Goal: Task Accomplishment & Management: Use online tool/utility

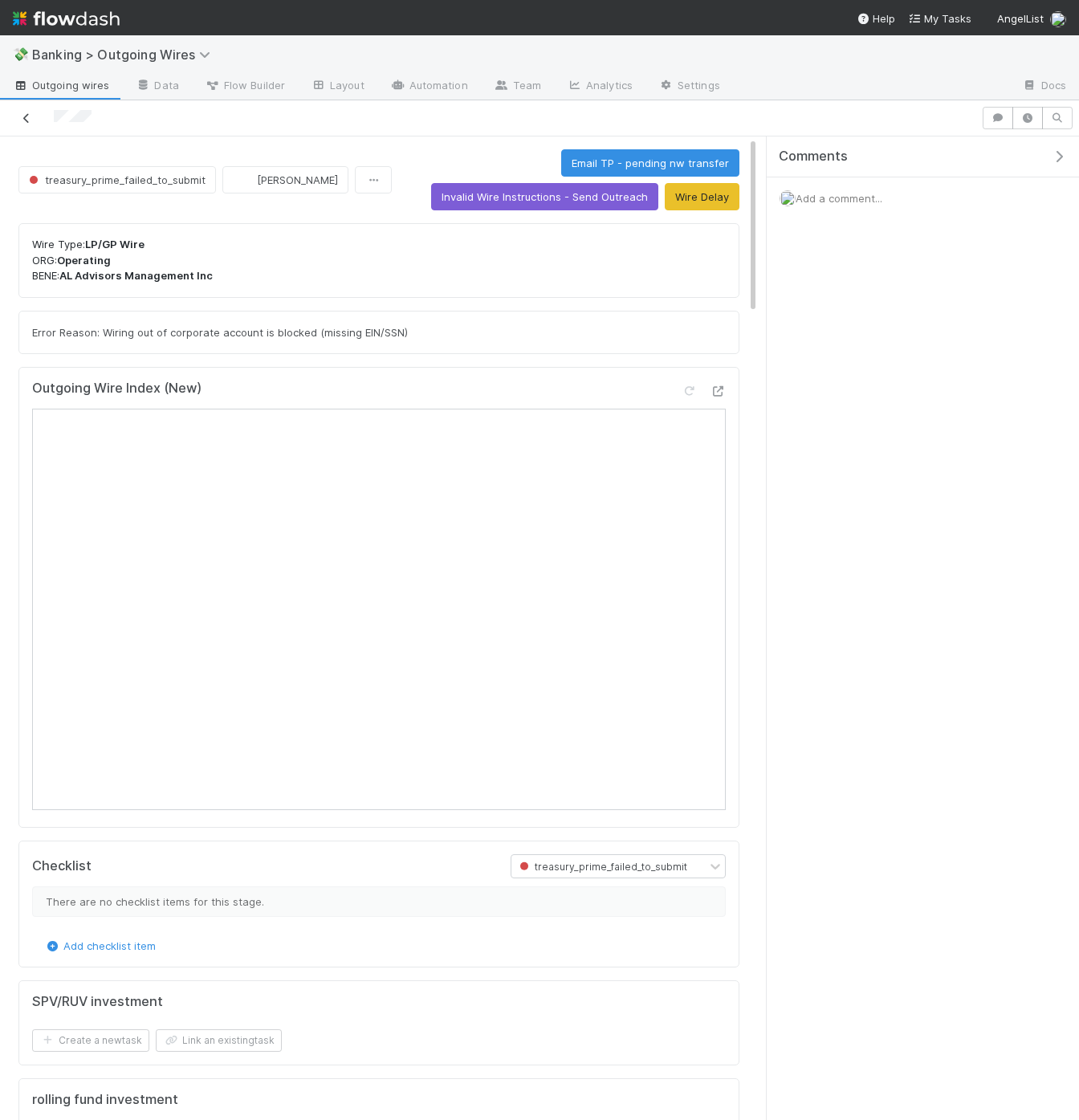
click at [32, 121] on icon at bounding box center [26, 118] width 16 height 10
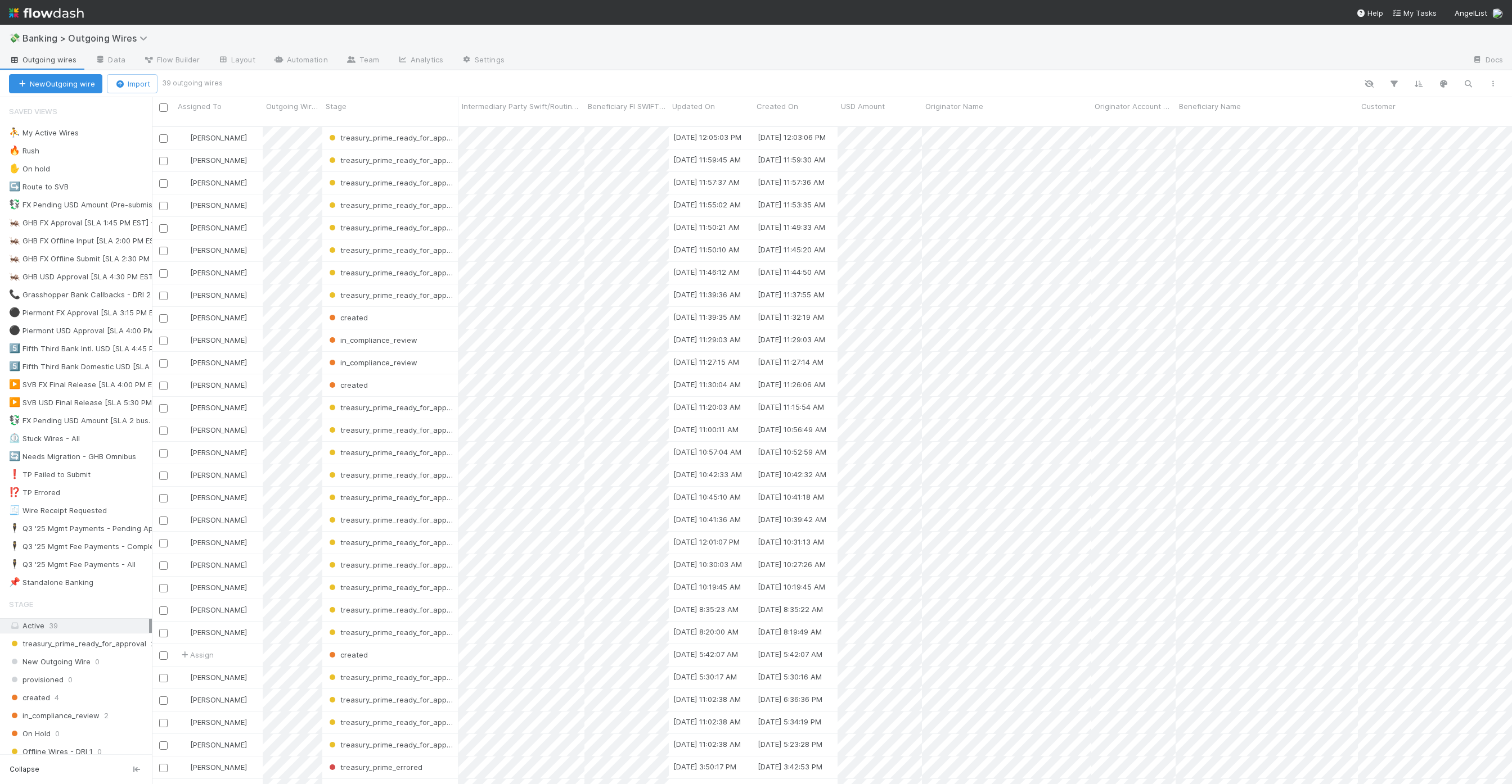
scroll to position [666, 1360]
click at [756, 84] on icon "button" at bounding box center [1468, 83] width 11 height 10
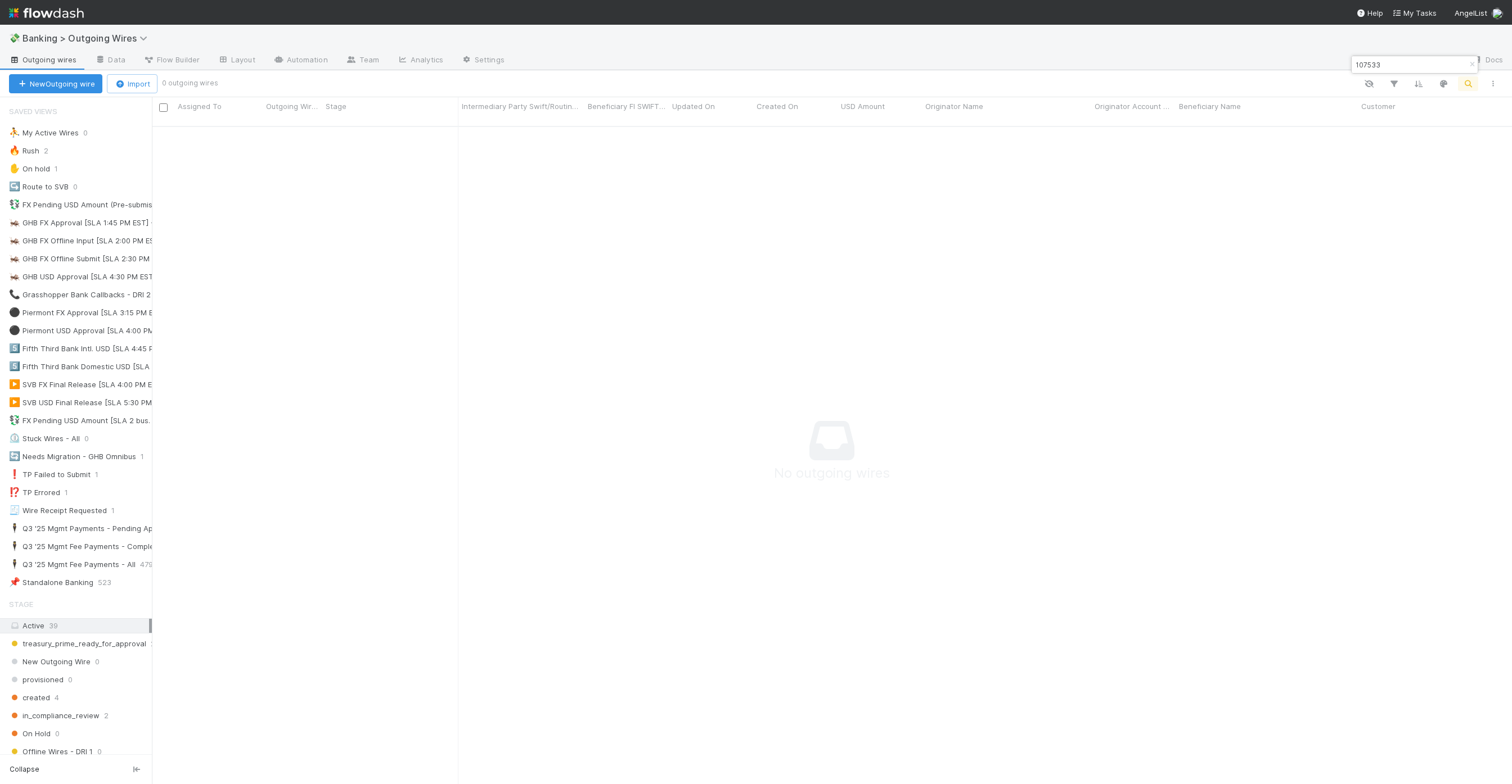
type input "107533"
click at [756, 77] on div at bounding box center [860, 84] width 1289 height 15
click at [756, 67] on icon "button" at bounding box center [1472, 64] width 11 height 7
click at [756, 79] on icon "button" at bounding box center [1468, 83] width 11 height 10
click at [756, 81] on div at bounding box center [756, 392] width 1512 height 784
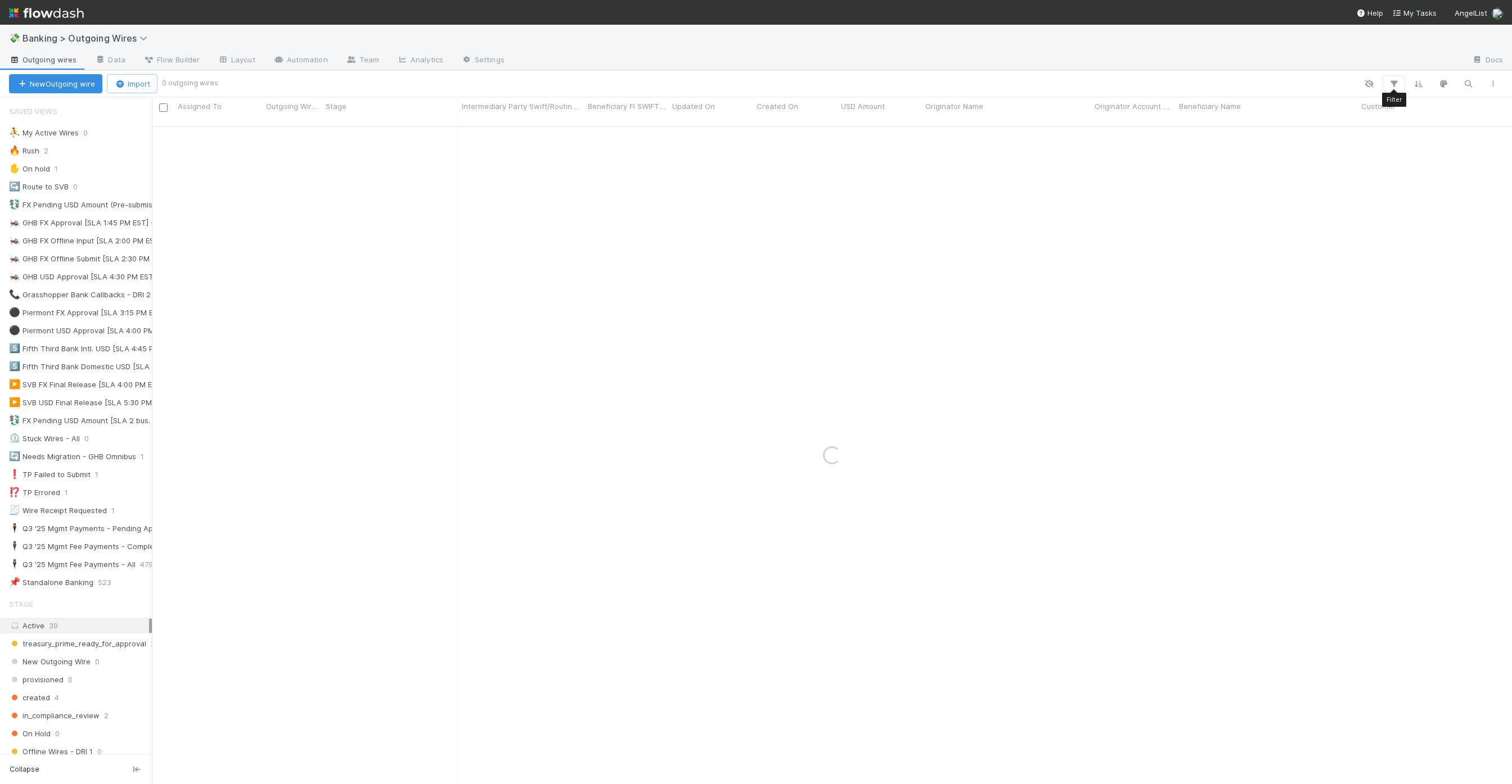
click at [756, 81] on icon "button" at bounding box center [1394, 83] width 11 height 10
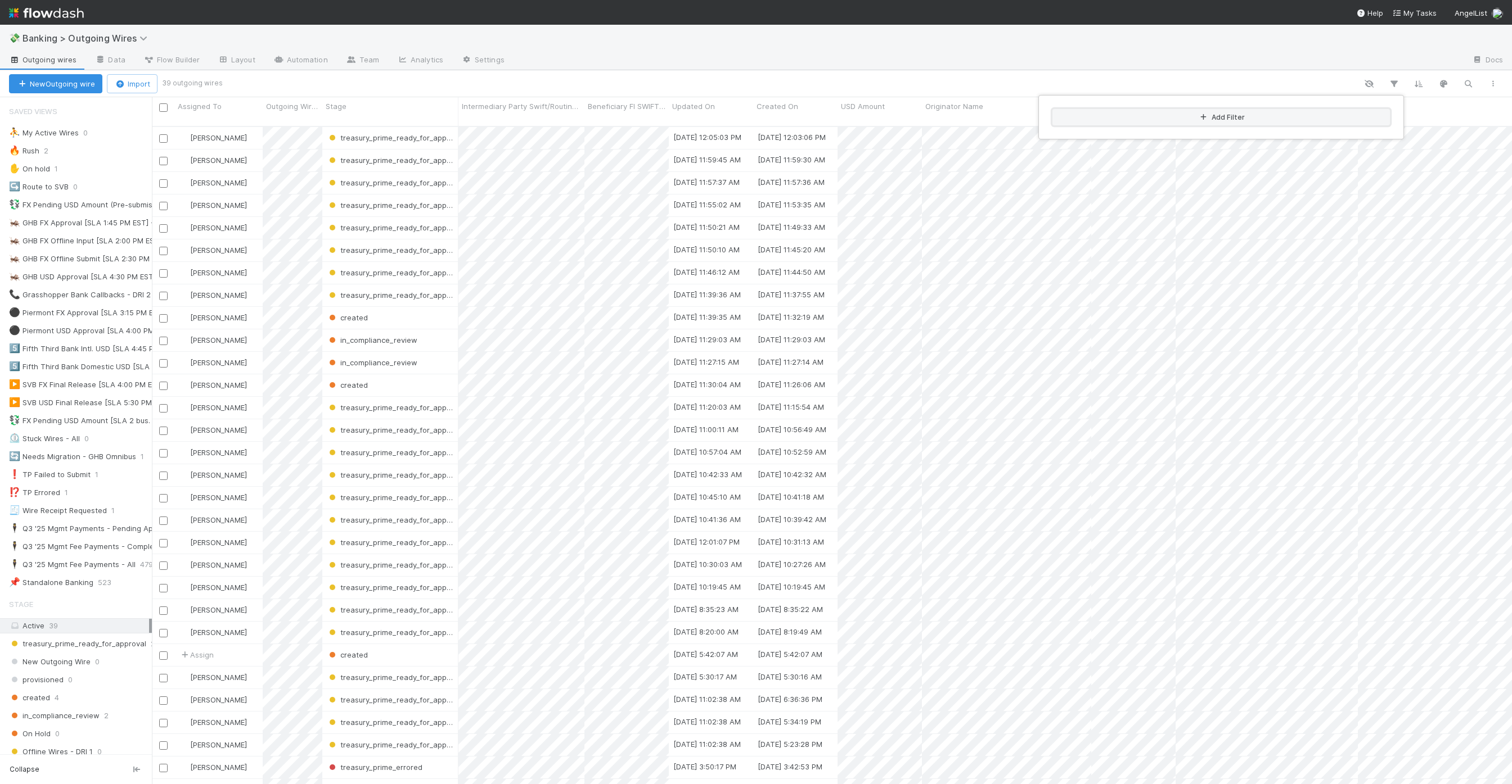
click at [756, 116] on button "Add Filter" at bounding box center [1221, 117] width 338 height 17
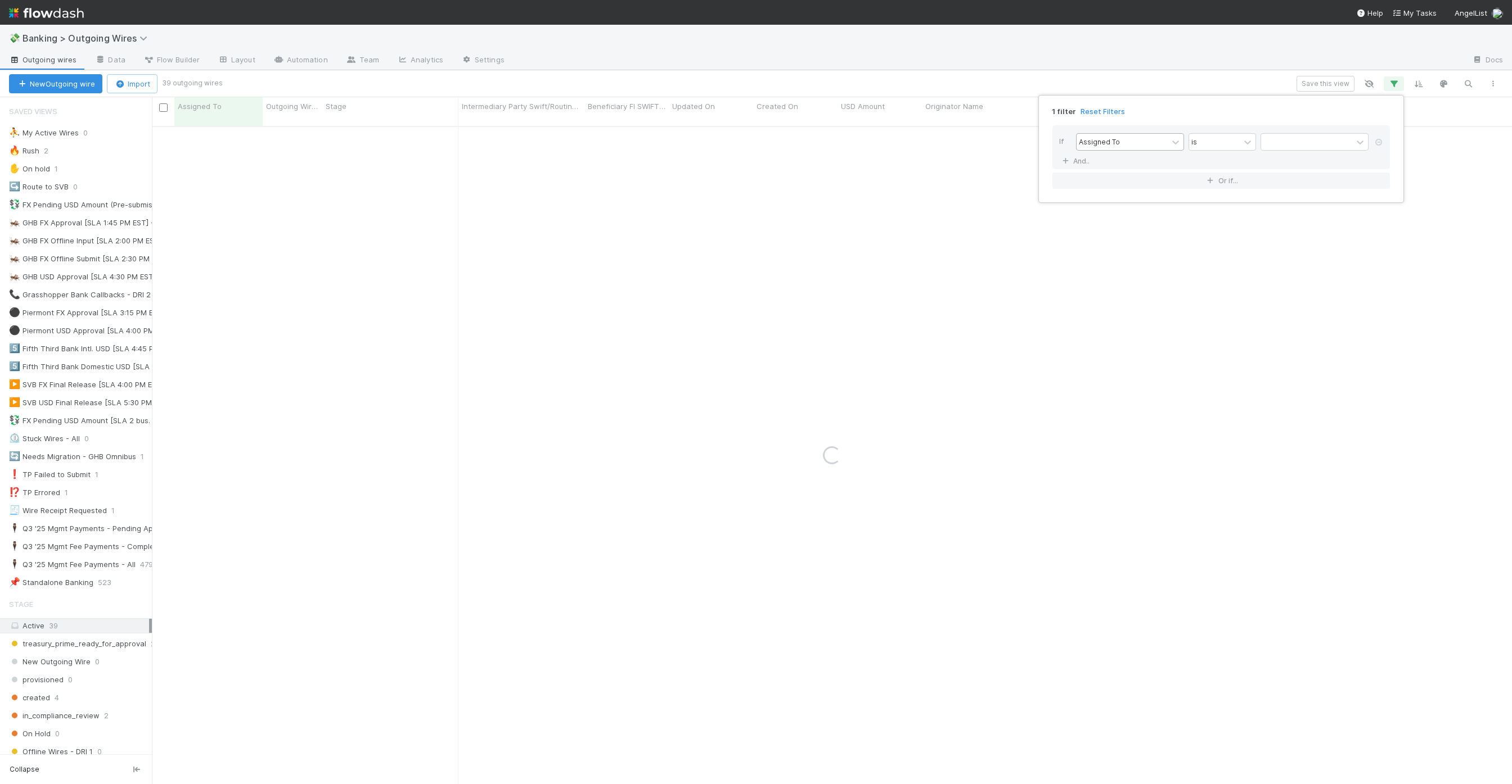
click at [756, 141] on div "Assigned To" at bounding box center [1122, 141] width 91 height 17
click at [756, 202] on div "Outgoing Wire ID" at bounding box center [1130, 205] width 108 height 19
click at [756, 140] on input "text" at bounding box center [1315, 142] width 108 height 17
paste input "107533"
type input "107533"
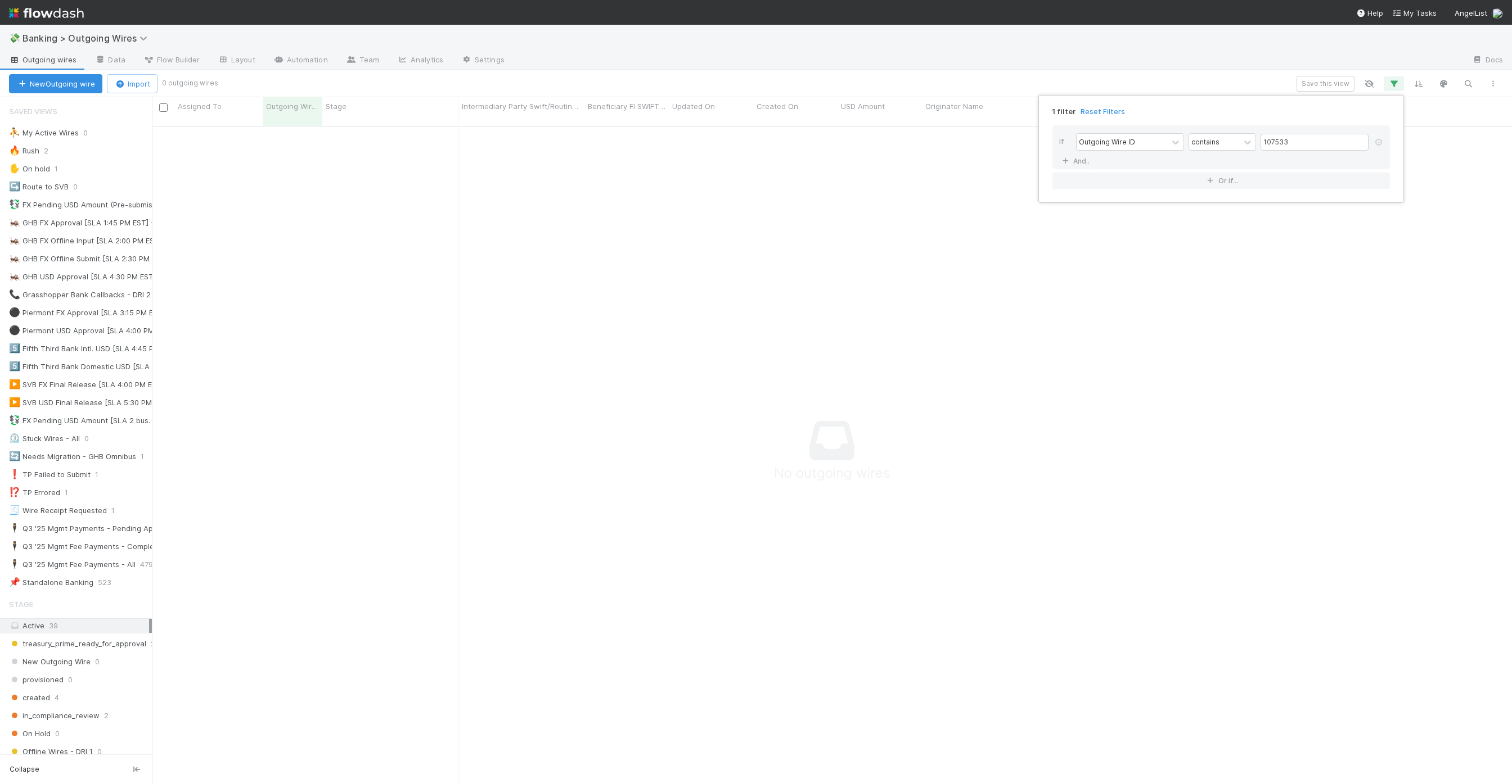
click at [756, 67] on div "1 filter Reset Filters If Outgoing Wire ID contains 107533 And.. Or if..." at bounding box center [756, 392] width 1512 height 784
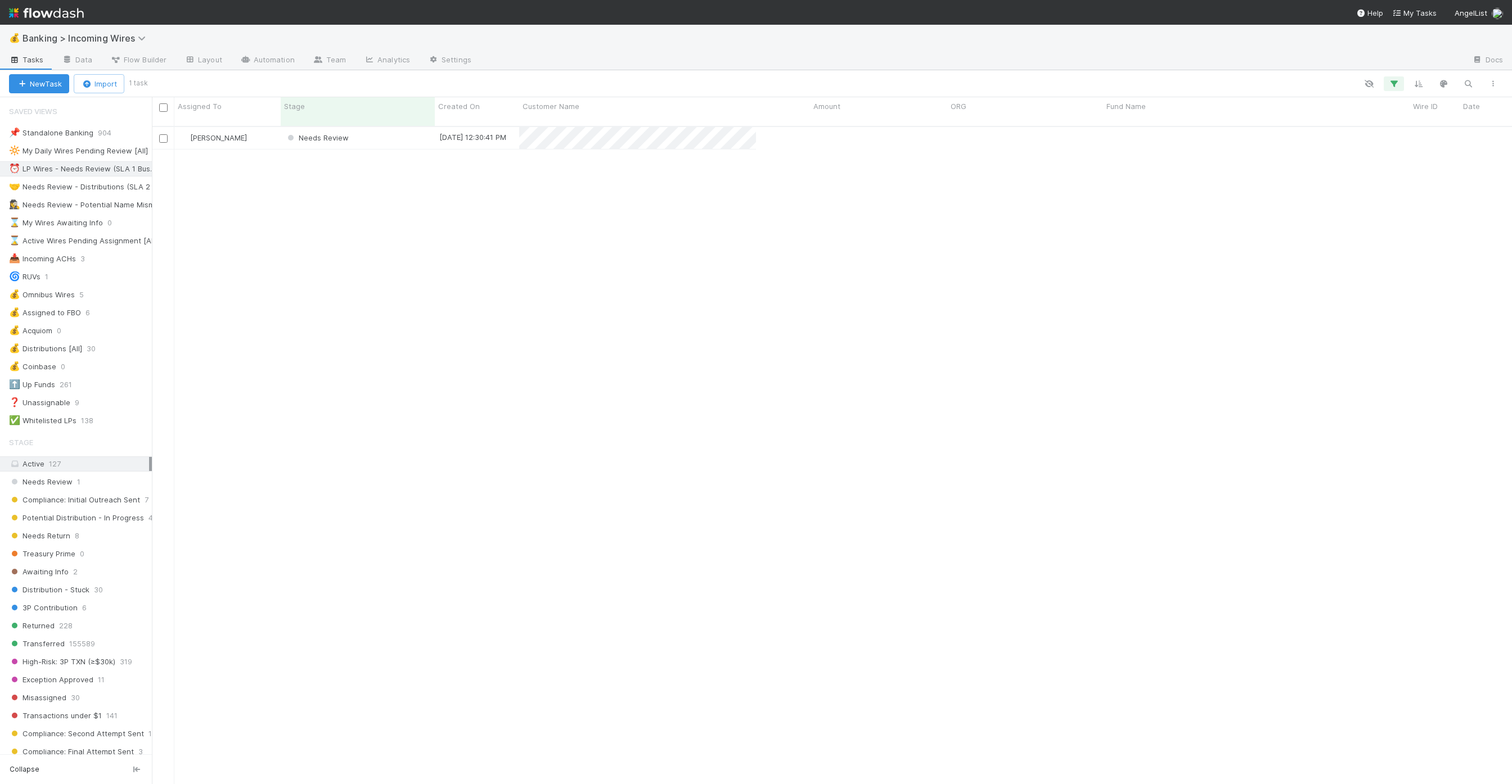
scroll to position [666, 1360]
click at [441, 52] on link "Settings" at bounding box center [450, 60] width 61 height 18
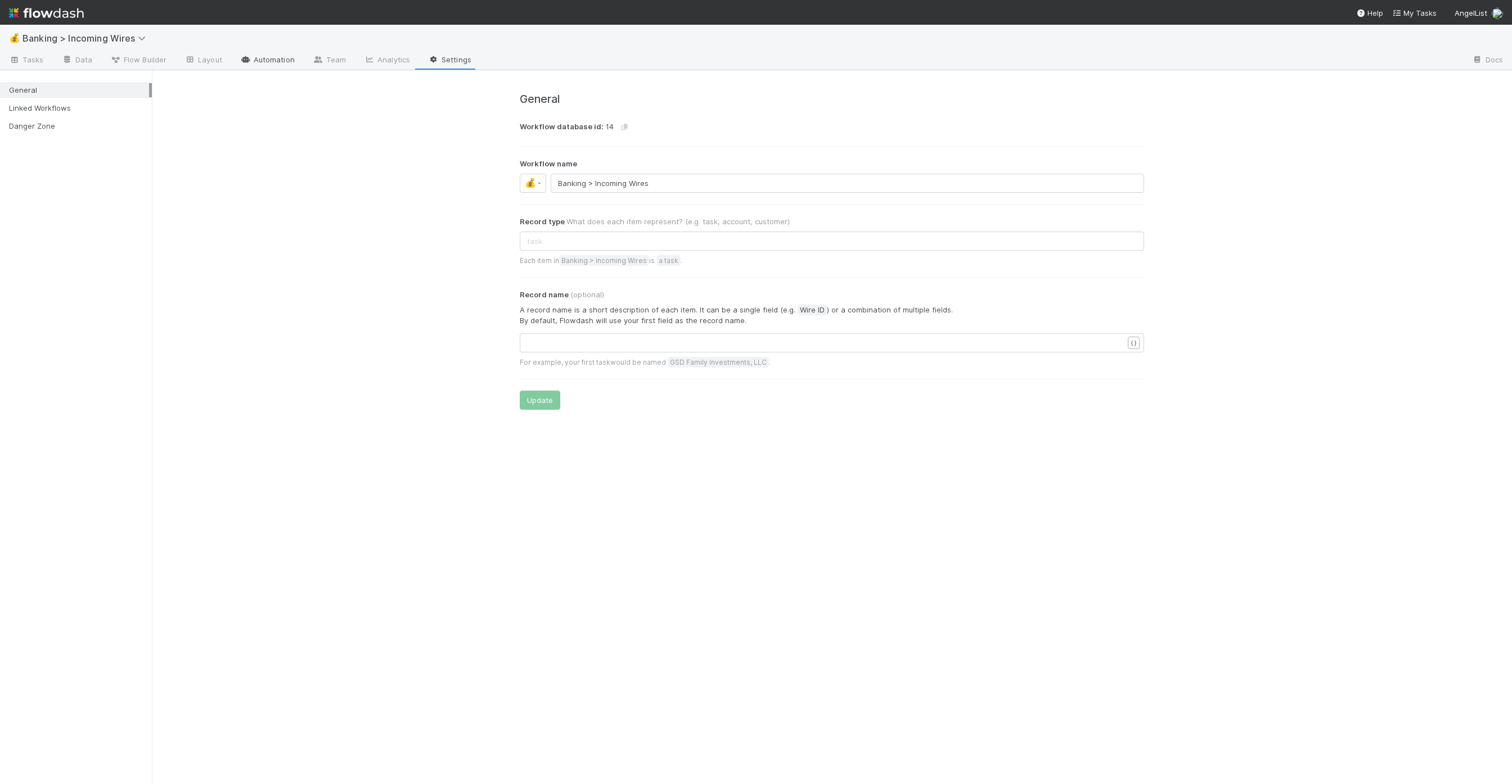
click at [273, 65] on link "Automation" at bounding box center [267, 60] width 72 height 18
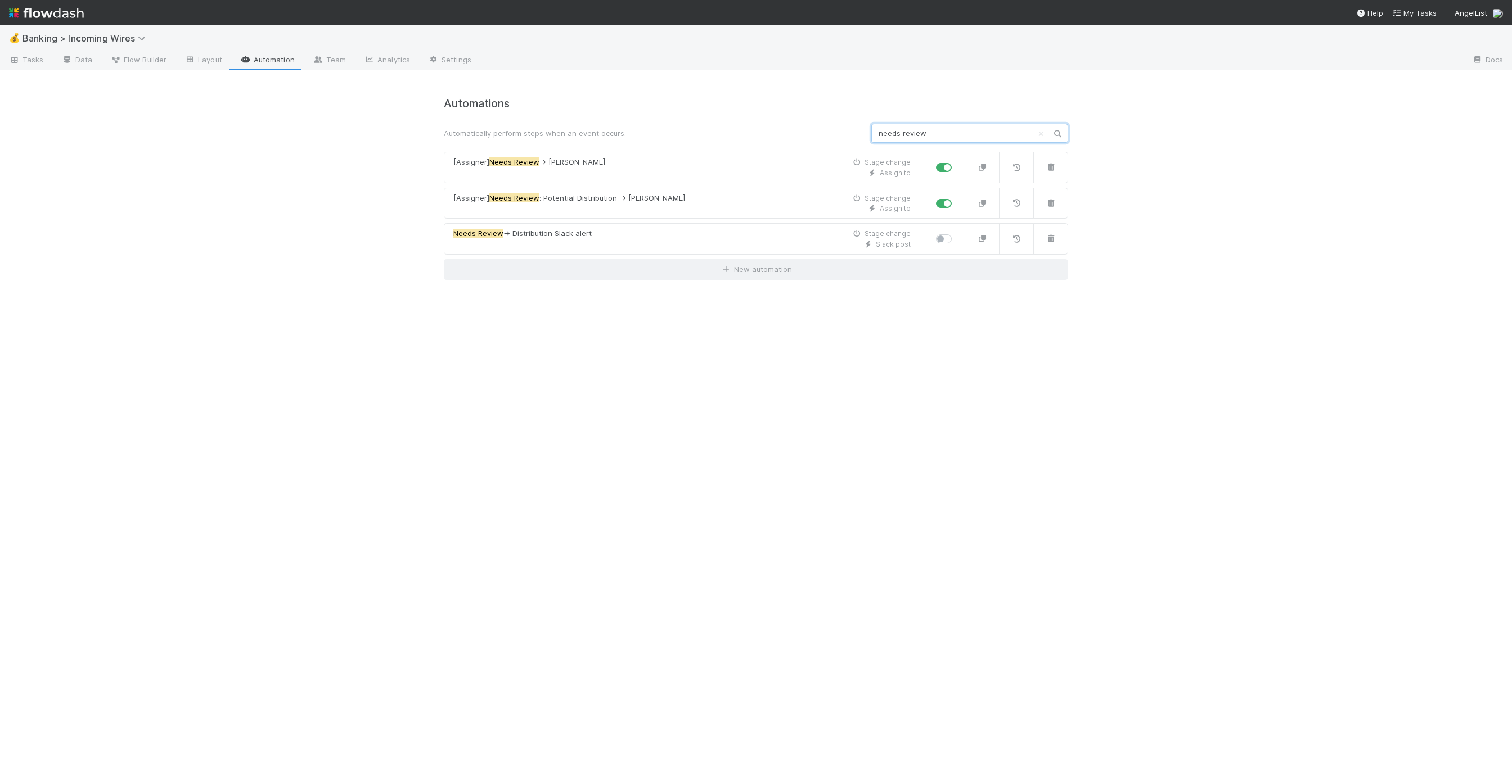
type input "needs review"
click at [653, 90] on div "Automations Automatically perform steps when an event occurs. needs review [Ass…" at bounding box center [756, 434] width 641 height 701
click at [37, 58] on span "Tasks" at bounding box center [26, 59] width 35 height 11
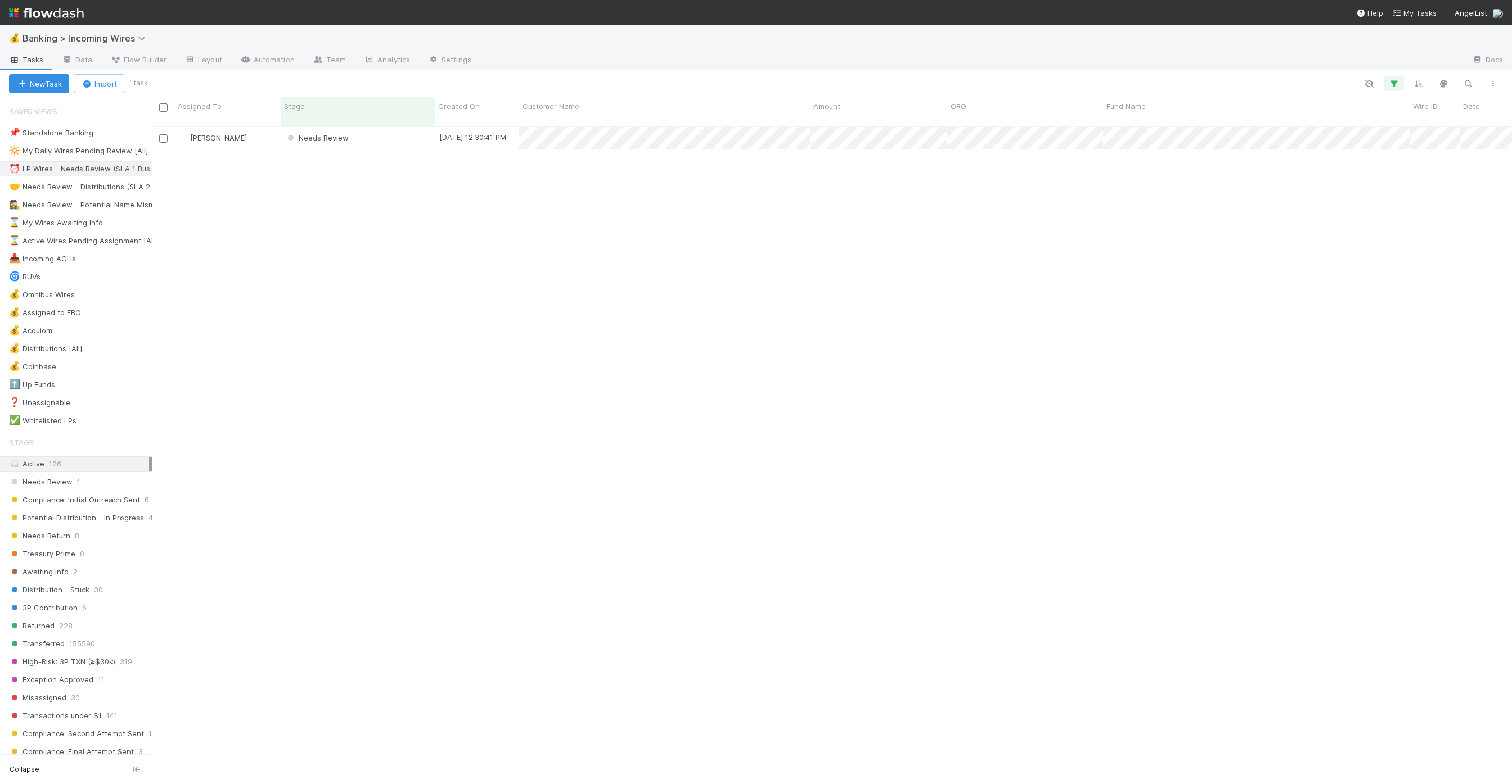
scroll to position [666, 1360]
click at [58, 478] on span "Needs Review" at bounding box center [41, 481] width 64 height 14
click at [155, 60] on span "Flow Builder" at bounding box center [139, 59] width 56 height 11
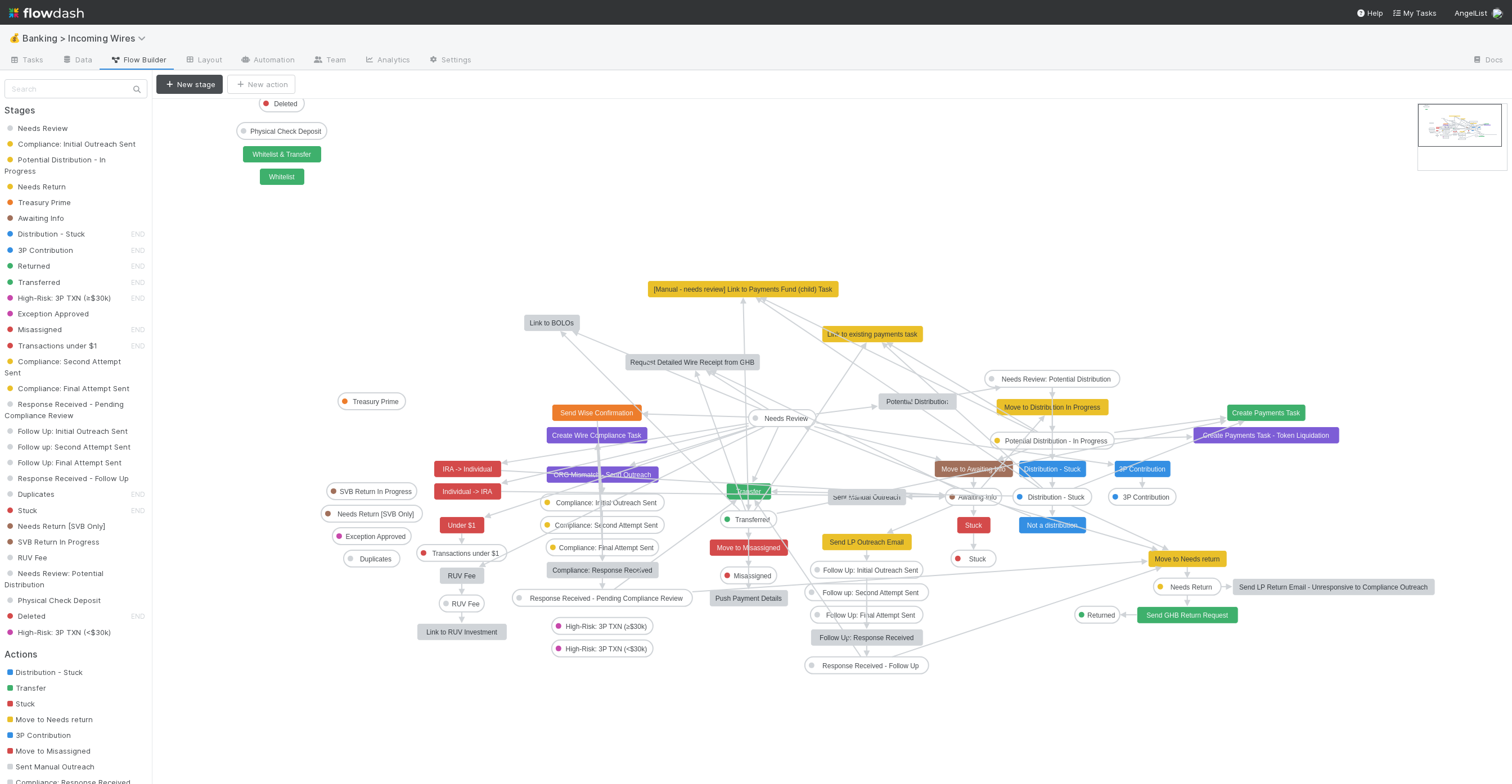
drag, startPoint x: 1061, startPoint y: 366, endPoint x: 1065, endPoint y: 274, distance: 92.1
click at [49, 221] on span "Awaiting Info" at bounding box center [34, 218] width 59 height 9
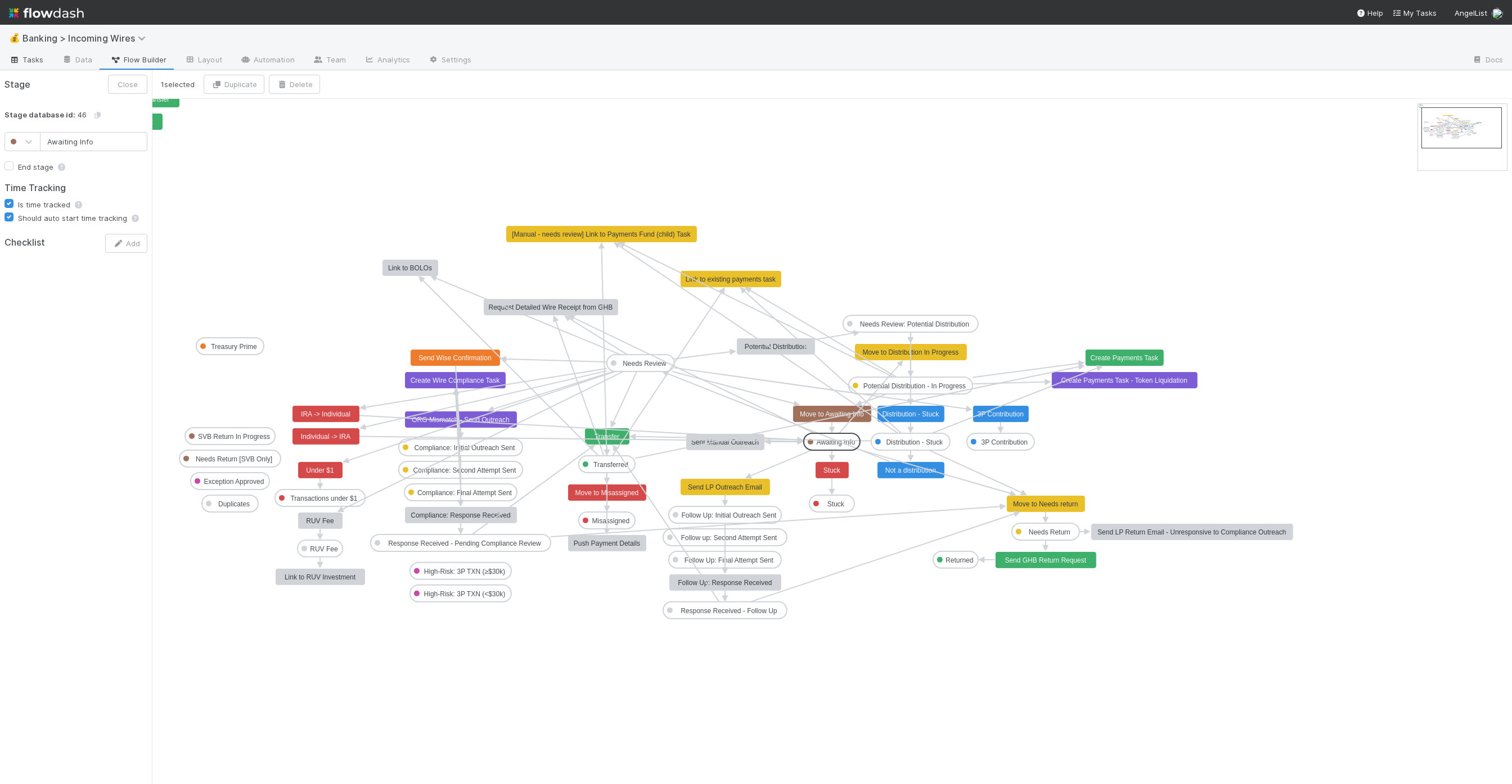
click at [34, 56] on span "Tasks" at bounding box center [26, 59] width 35 height 11
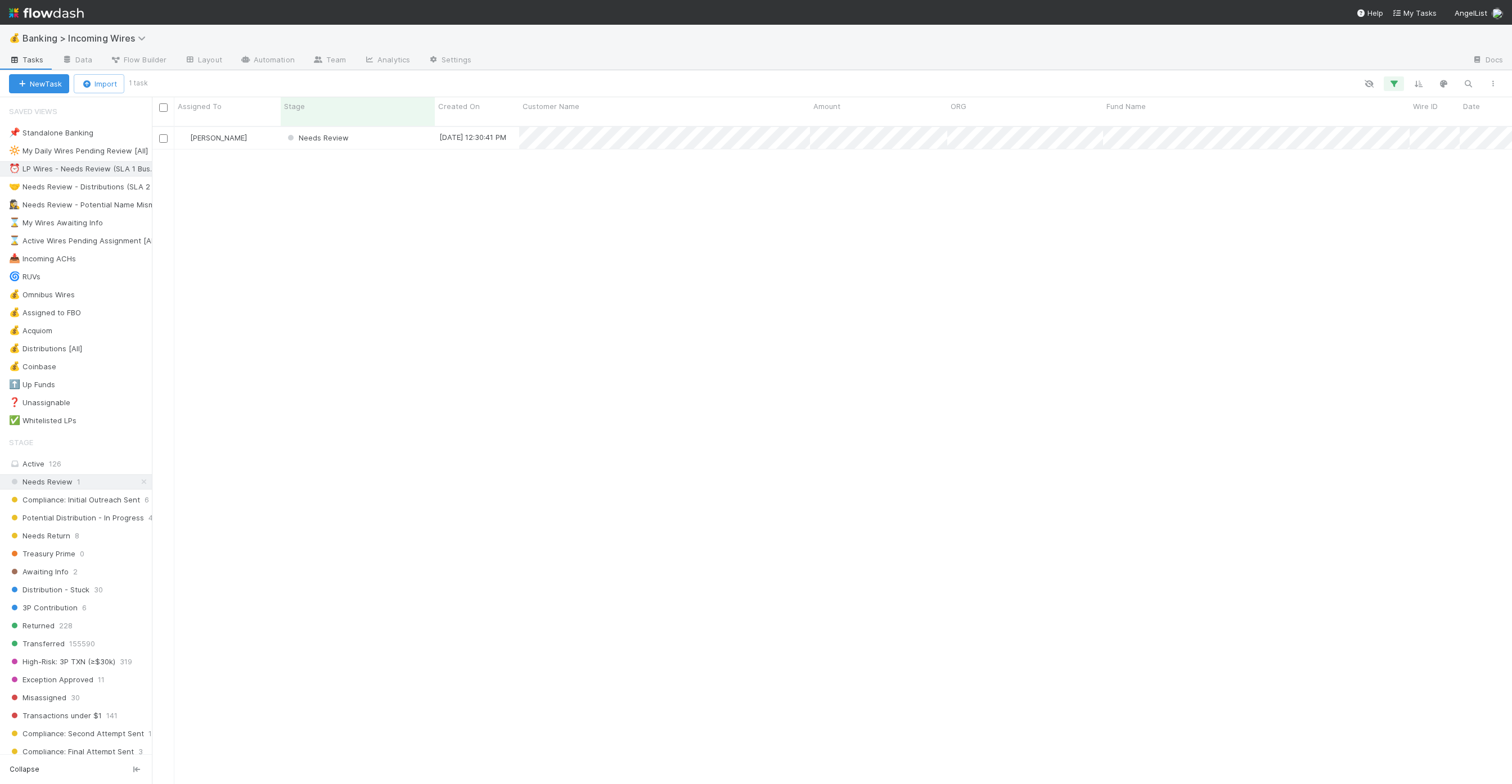
scroll to position [666, 1360]
click at [91, 565] on div "Awaiting Info 2" at bounding box center [80, 571] width 143 height 14
click at [155, 51] on link "Flow Builder" at bounding box center [138, 60] width 74 height 18
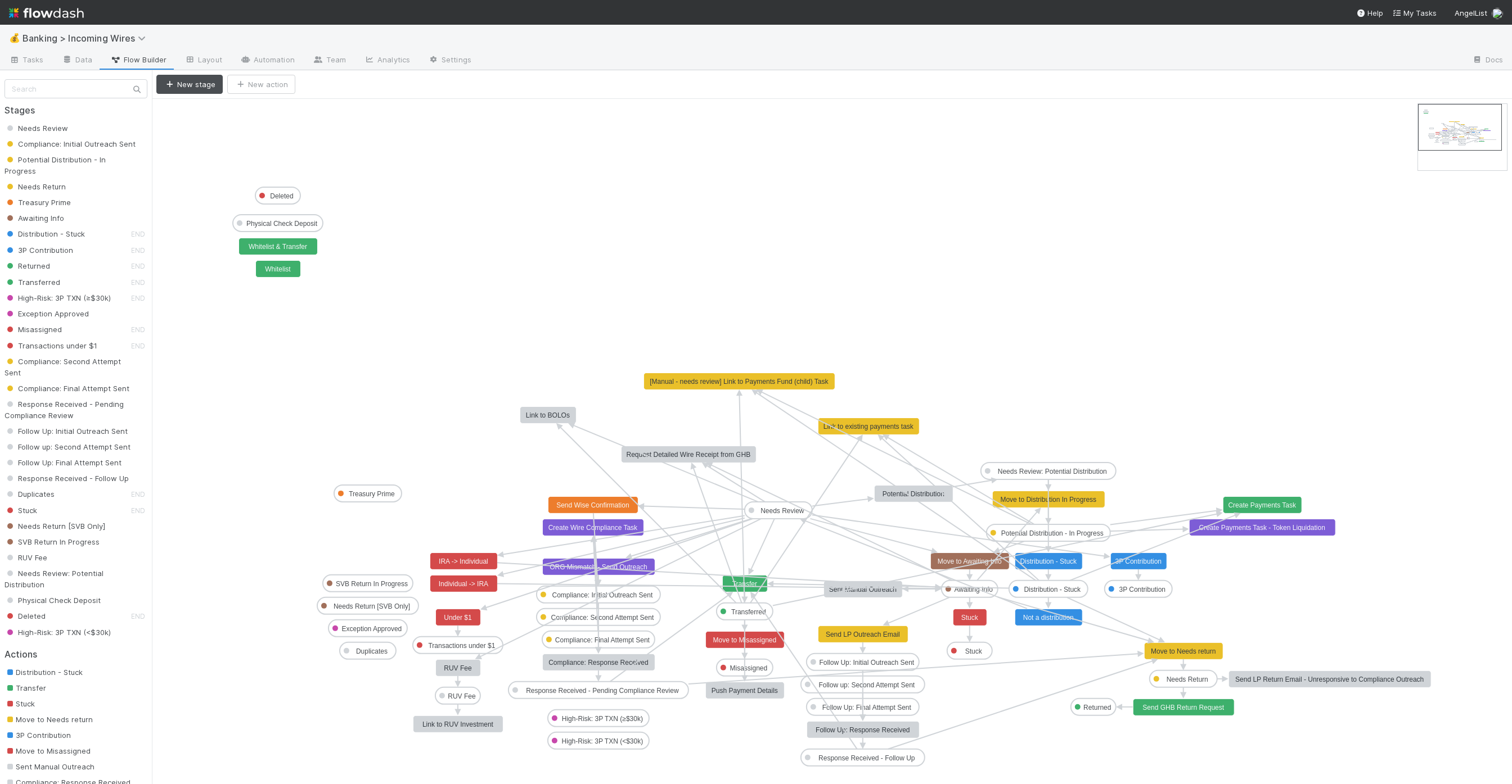
click at [45, 130] on span "Needs Review" at bounding box center [36, 128] width 64 height 9
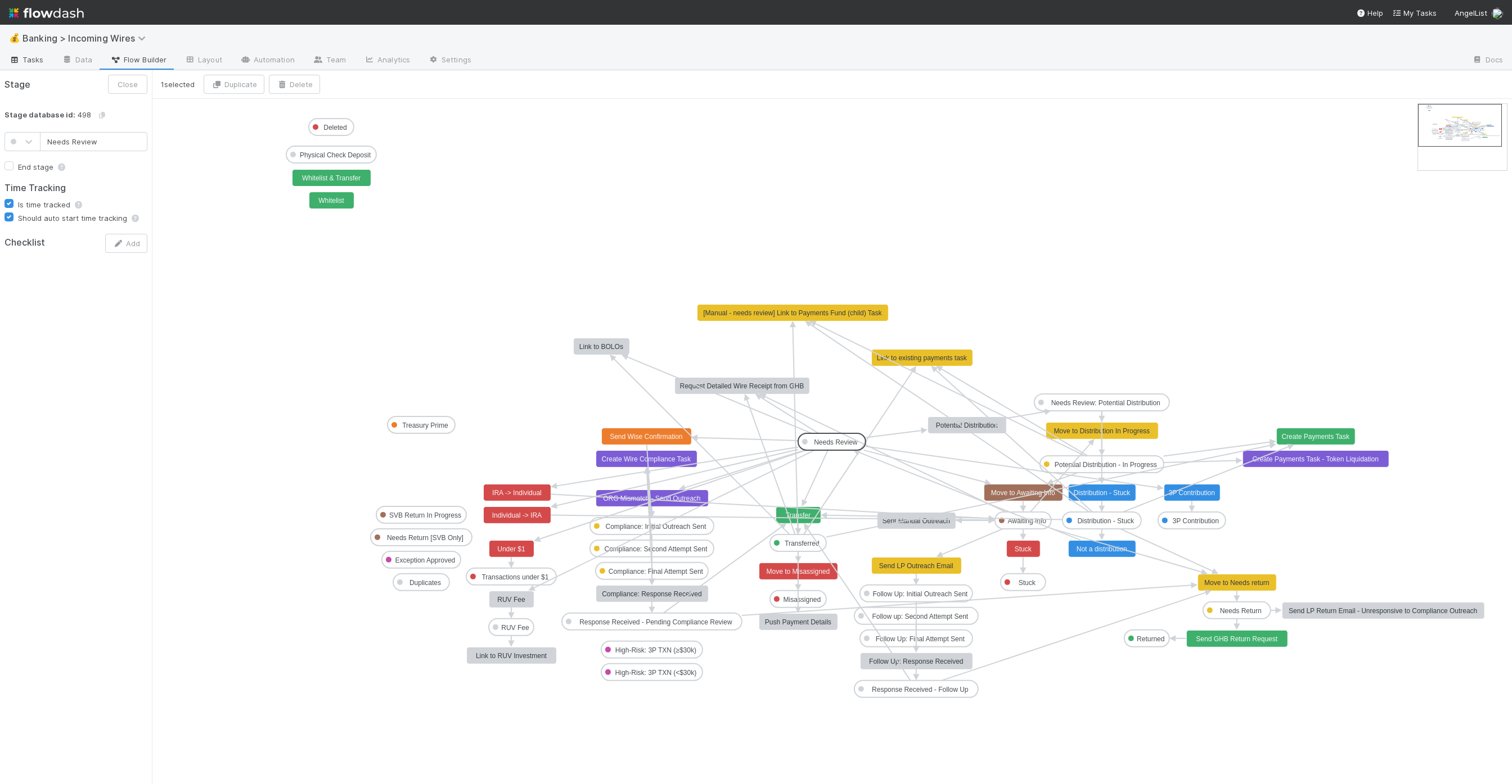
click at [29, 59] on span "Tasks" at bounding box center [26, 59] width 35 height 11
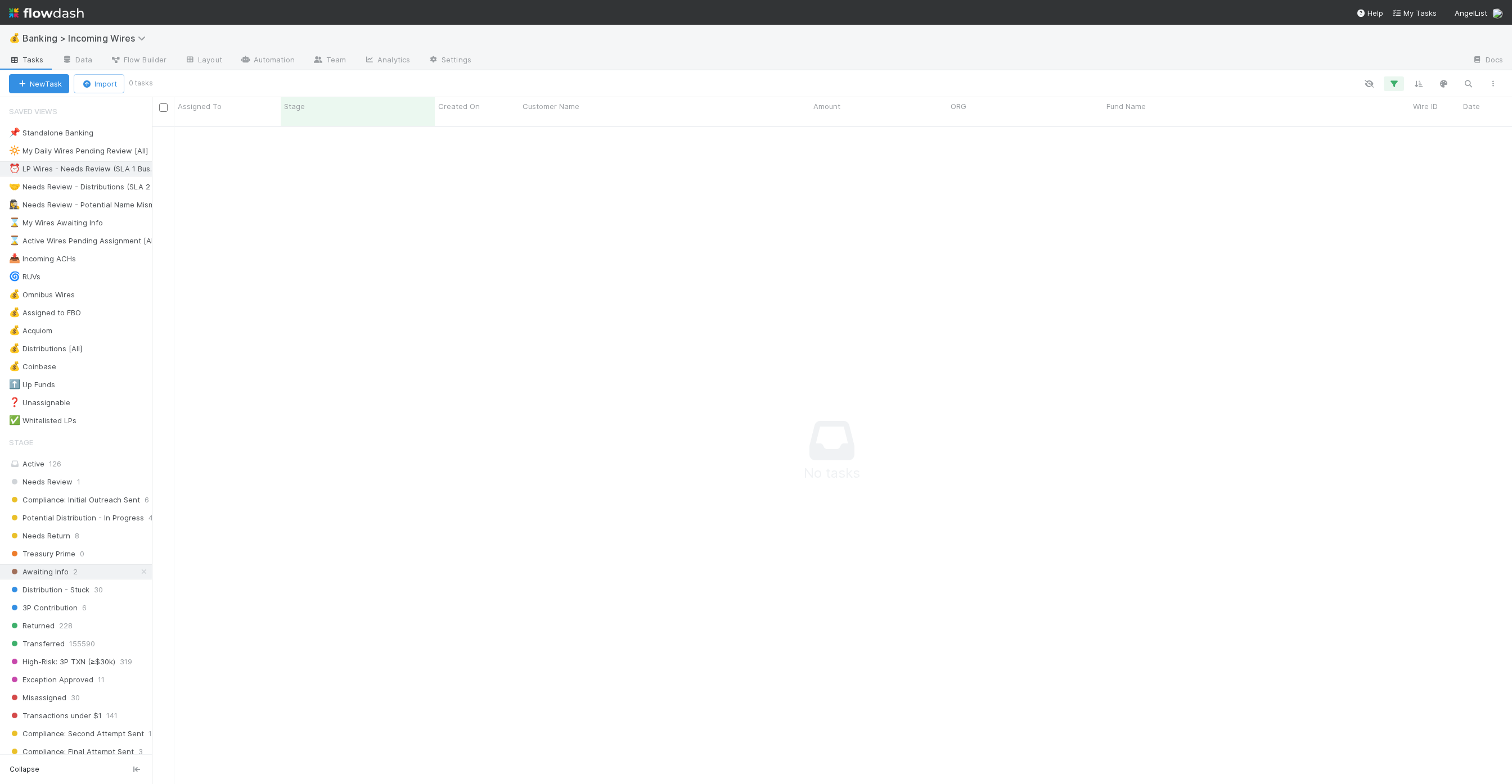
scroll to position [666, 1360]
click at [27, 63] on span "Tasks" at bounding box center [26, 59] width 35 height 11
click at [756, 84] on icon "button" at bounding box center [1394, 83] width 11 height 10
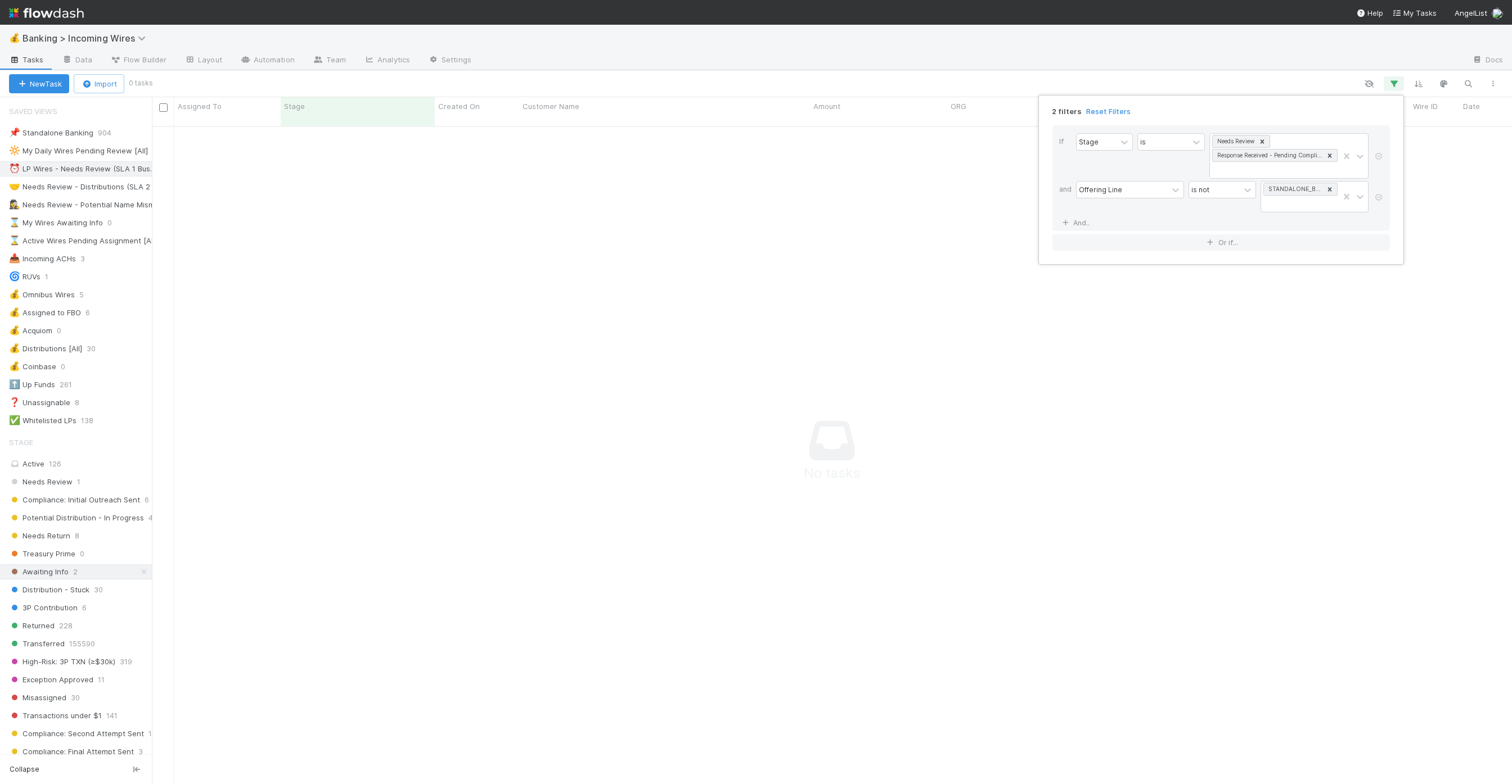
click at [70, 466] on div "2 filters Reset Filters If Stage is Needs Review Response Received - Pending Co…" at bounding box center [756, 392] width 1512 height 784
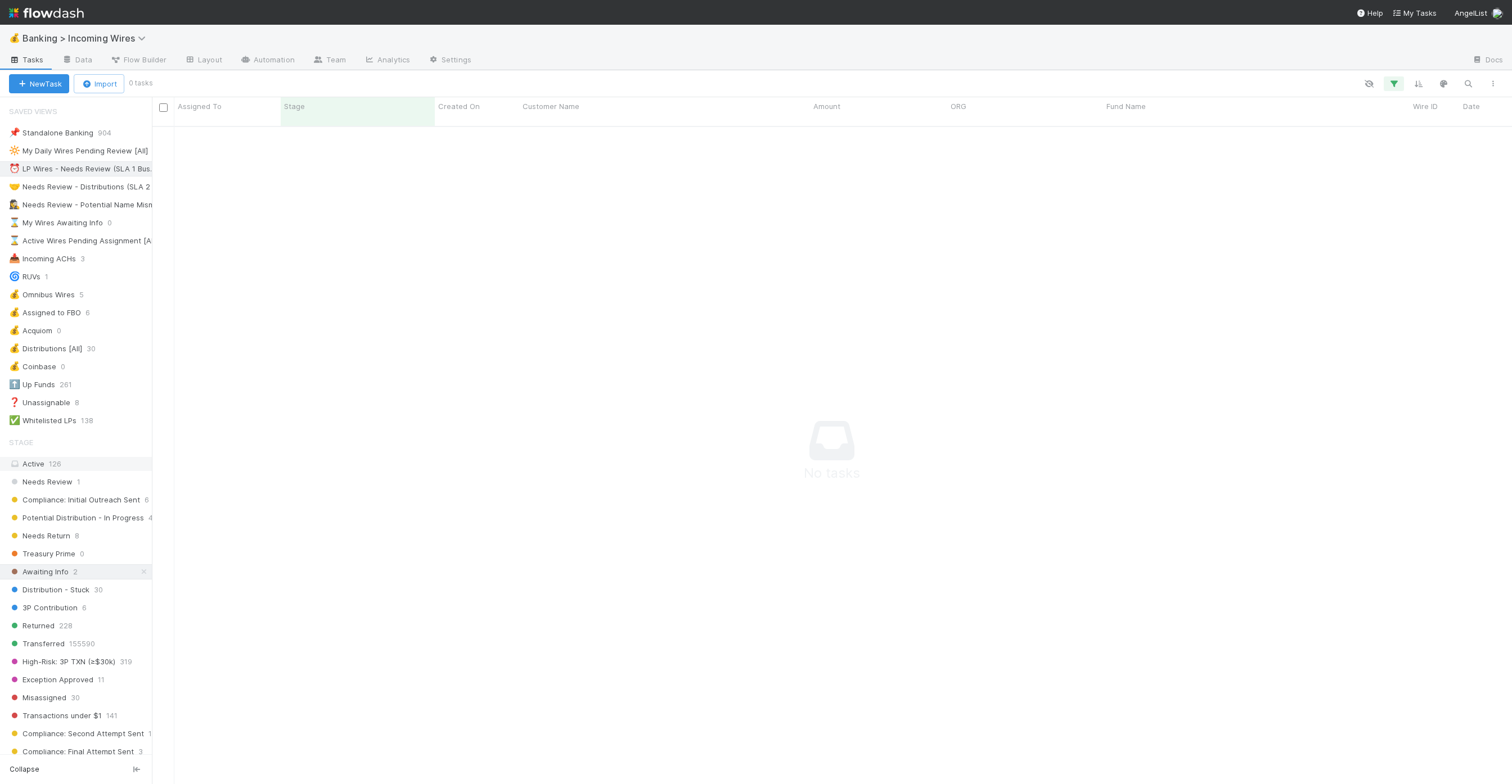
click at [61, 457] on div "Active 126" at bounding box center [79, 464] width 140 height 14
click at [756, 81] on icon "button" at bounding box center [1394, 83] width 11 height 10
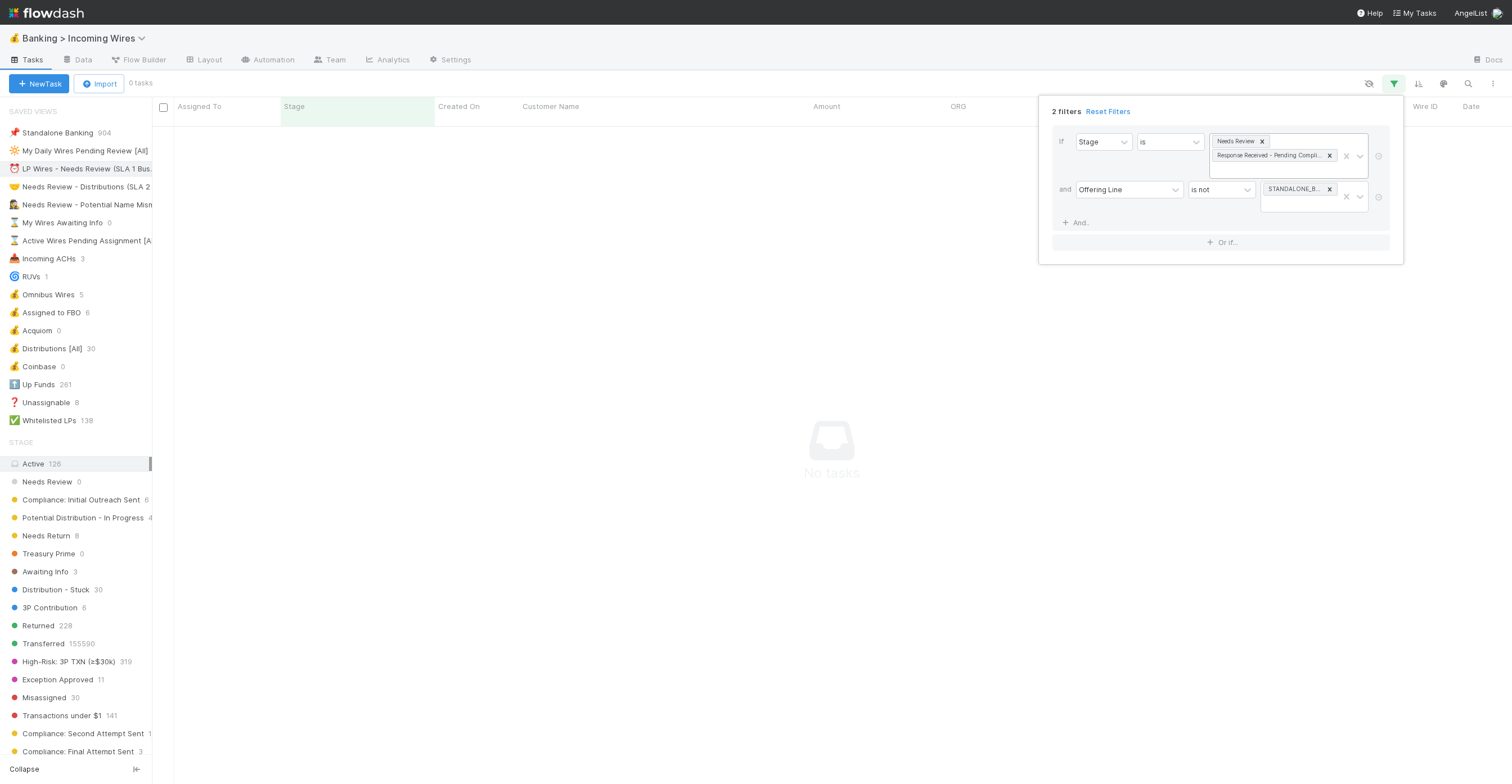
scroll to position [1, 1]
click at [83, 462] on div "2 filters Reset Filters If Stage is Needs Review Response Received - Pending Co…" at bounding box center [756, 392] width 1512 height 784
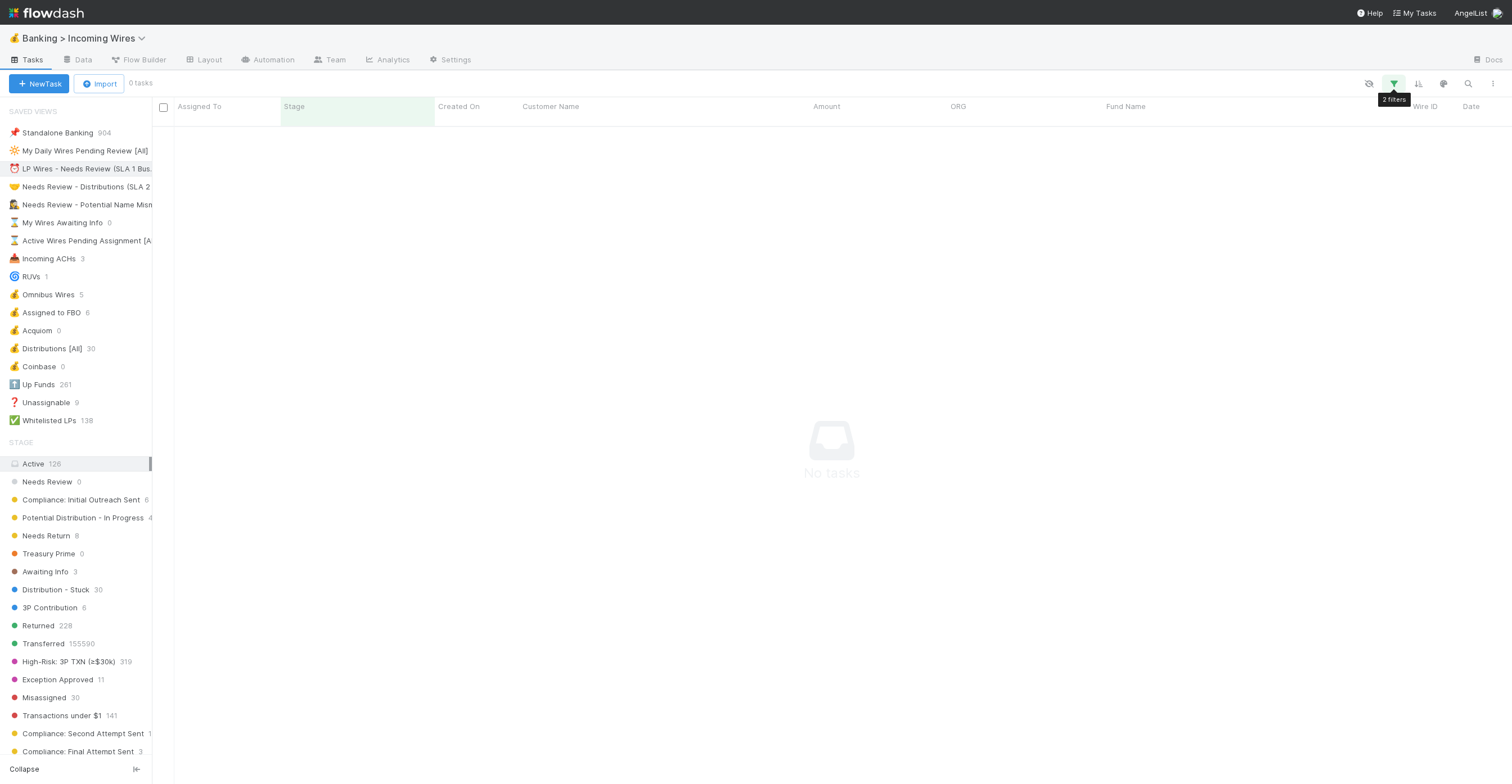
click at [756, 85] on icon "button" at bounding box center [1394, 83] width 11 height 10
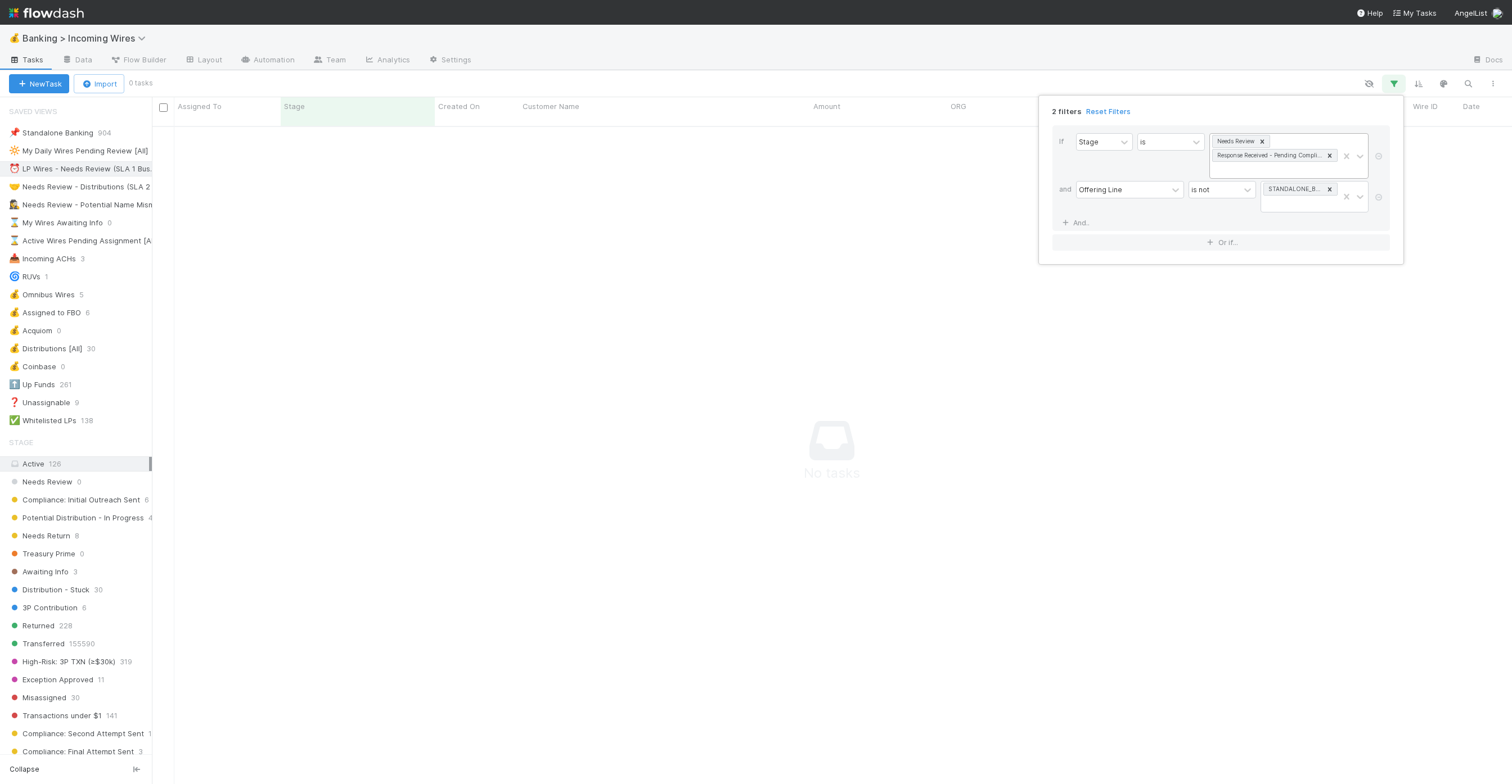
click at [756, 154] on icon at bounding box center [1329, 156] width 8 height 8
click at [756, 108] on div "2 filters Reset Filters" at bounding box center [1221, 108] width 355 height 17
click at [435, 65] on div "2 filters Reset Filters If Stage is Needs Review and Offering Line is not STAND…" at bounding box center [756, 392] width 1512 height 784
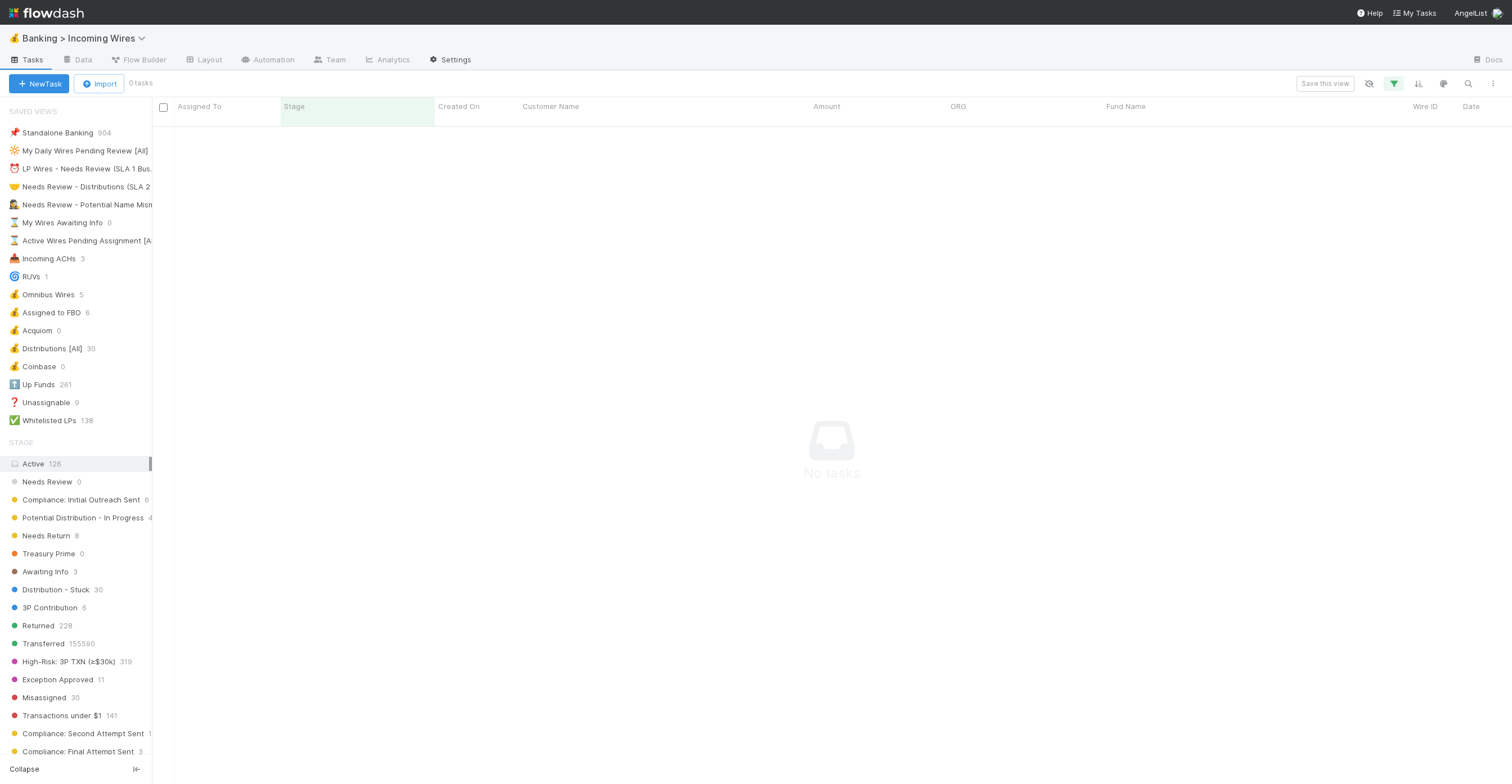
click at [444, 65] on link "Settings" at bounding box center [450, 60] width 61 height 18
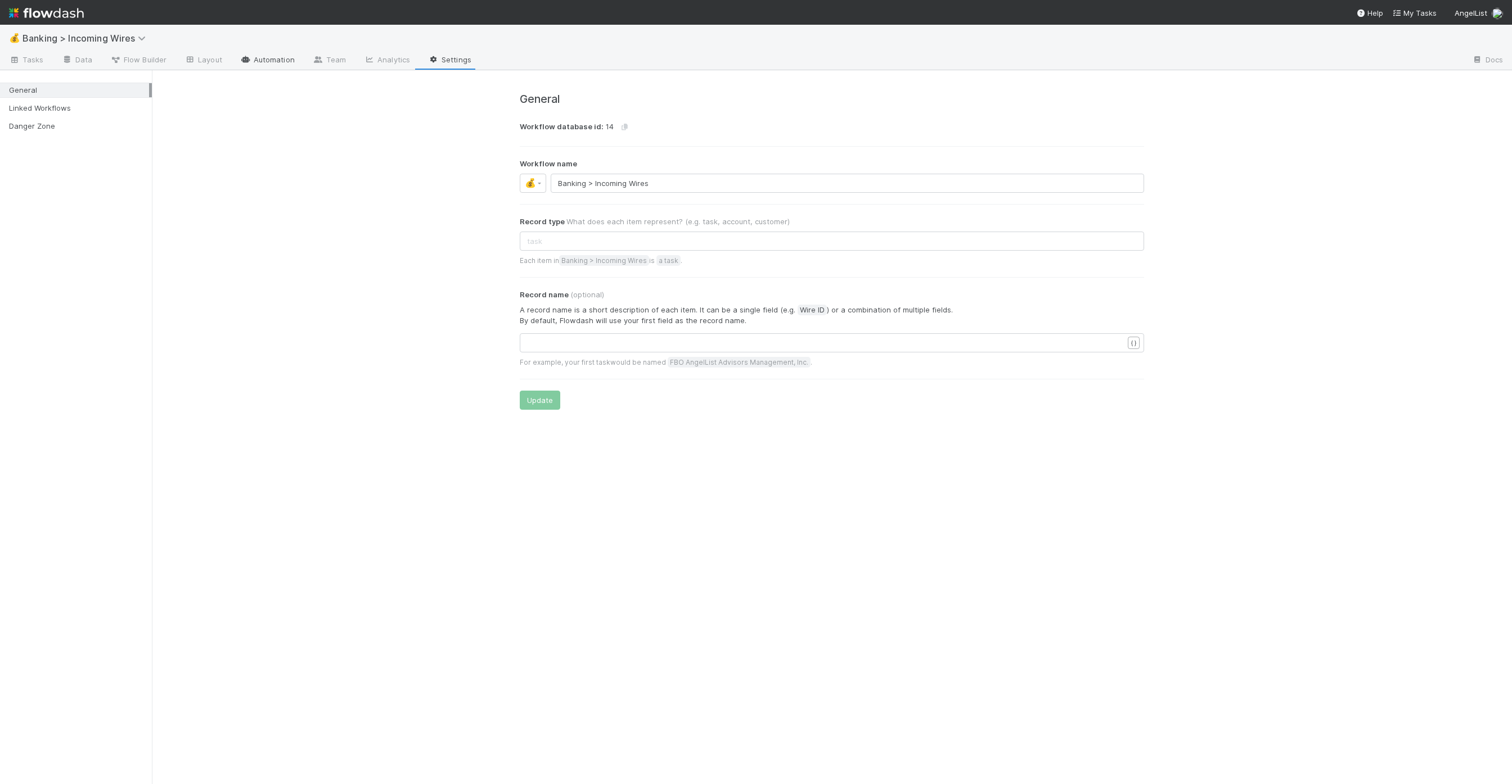
click at [271, 60] on link "Automation" at bounding box center [267, 60] width 72 height 18
